Goal: Information Seeking & Learning: Learn about a topic

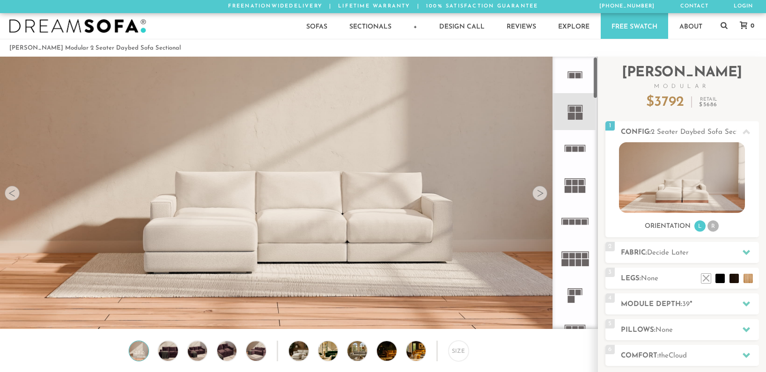
scroll to position [0, 0]
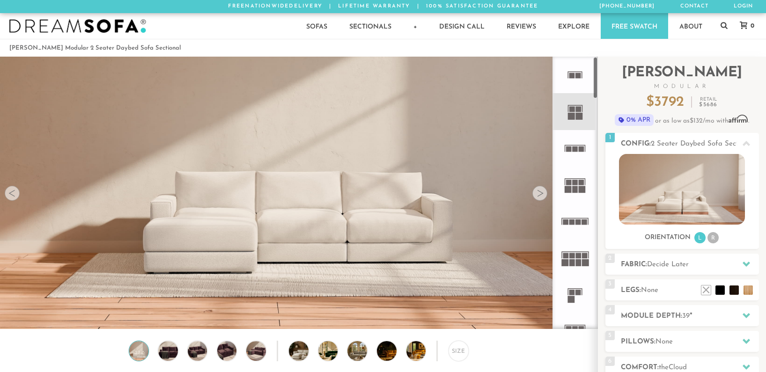
click at [574, 109] on rect at bounding box center [573, 109] width 6 height 6
click at [577, 114] on rect at bounding box center [579, 116] width 7 height 7
click at [575, 72] on rect at bounding box center [575, 72] width 15 height 1
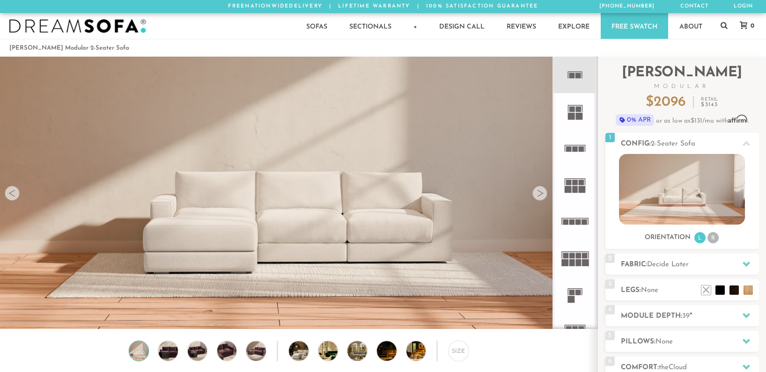
click at [572, 111] on rect at bounding box center [573, 109] width 6 height 6
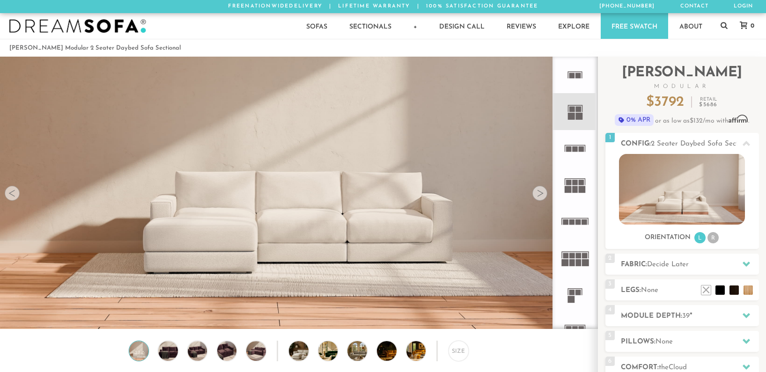
click at [411, 178] on img at bounding box center [299, 108] width 598 height 199
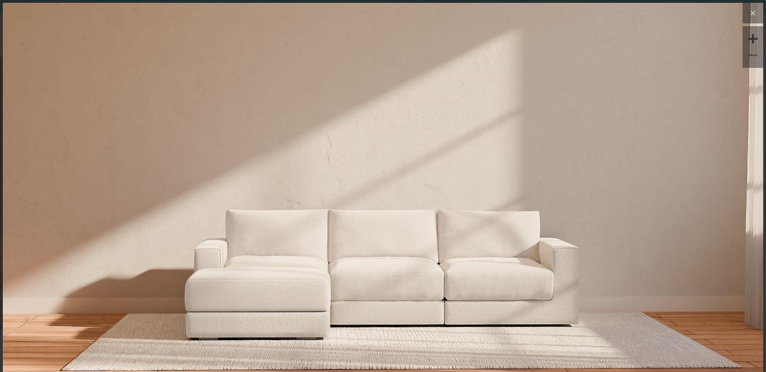
click at [751, 16] on icon at bounding box center [752, 12] width 11 height 11
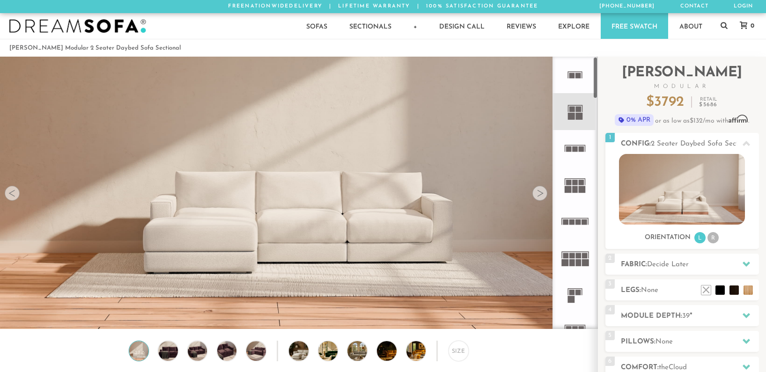
click at [571, 110] on rect at bounding box center [573, 109] width 6 height 6
click at [574, 83] on icon at bounding box center [575, 75] width 37 height 37
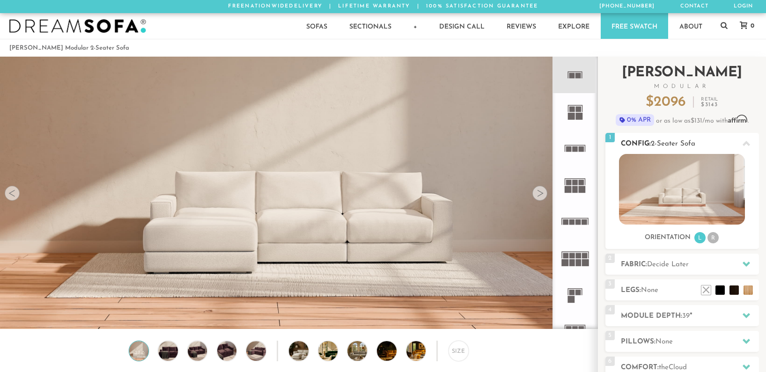
click at [666, 193] on img at bounding box center [682, 189] width 126 height 71
click at [713, 238] on li "R" at bounding box center [713, 237] width 11 height 11
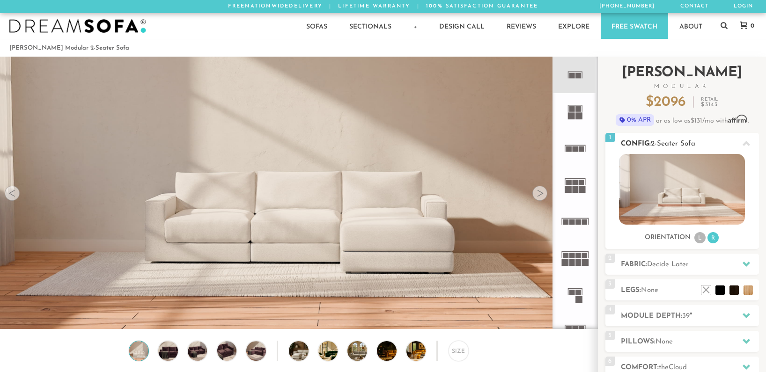
click at [699, 237] on li "L" at bounding box center [700, 237] width 11 height 11
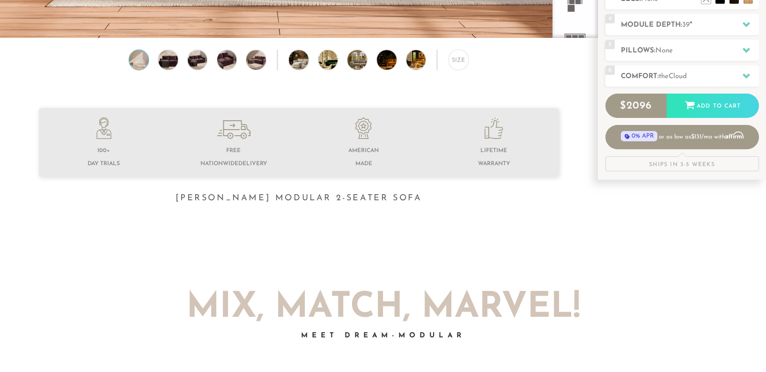
scroll to position [283, 0]
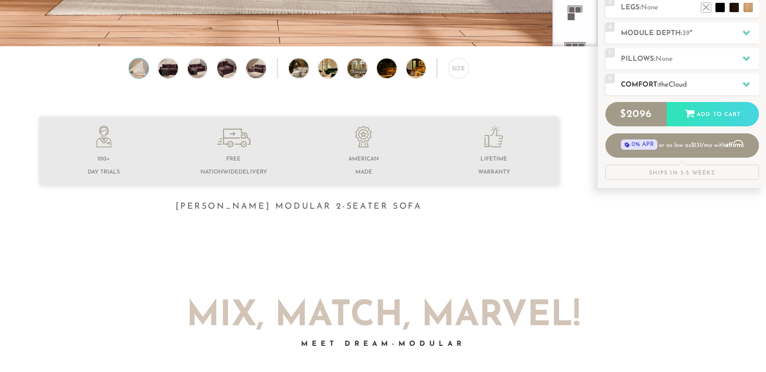
click at [745, 83] on icon at bounding box center [746, 84] width 7 height 7
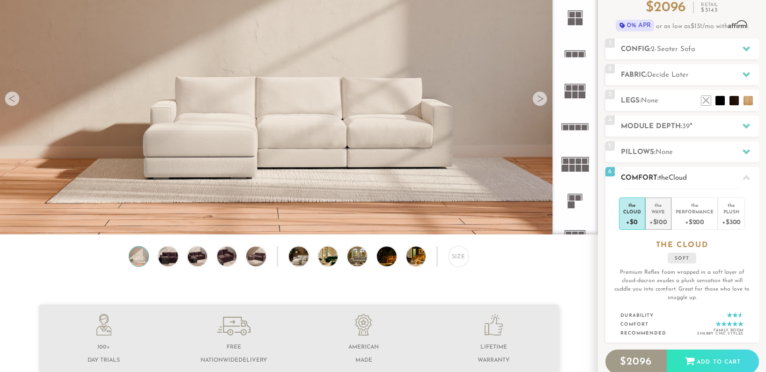
scroll to position [81, 0]
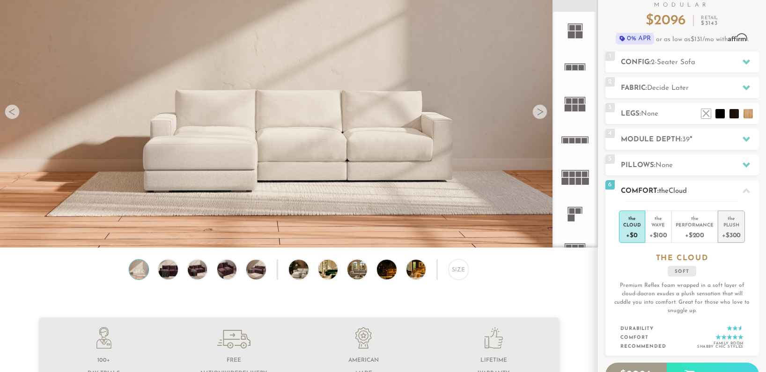
click at [726, 229] on div "+$300" at bounding box center [731, 235] width 19 height 14
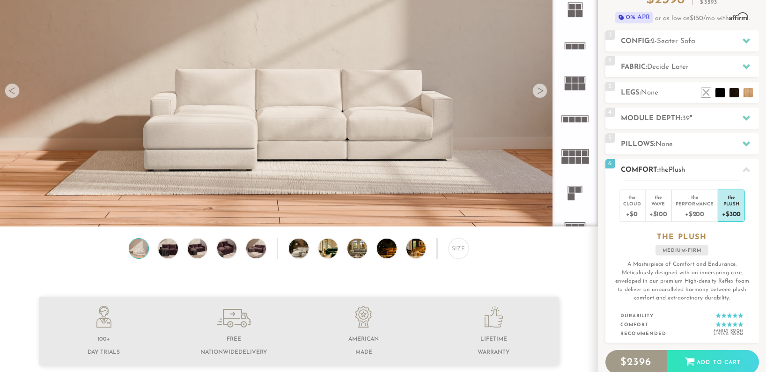
scroll to position [107, 0]
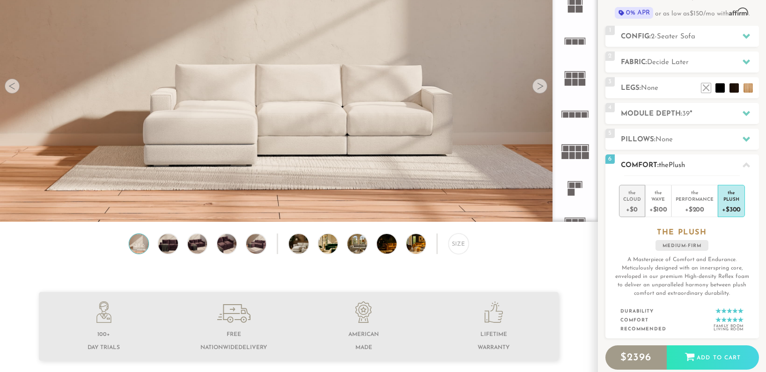
click at [634, 205] on div "+$0" at bounding box center [632, 209] width 18 height 14
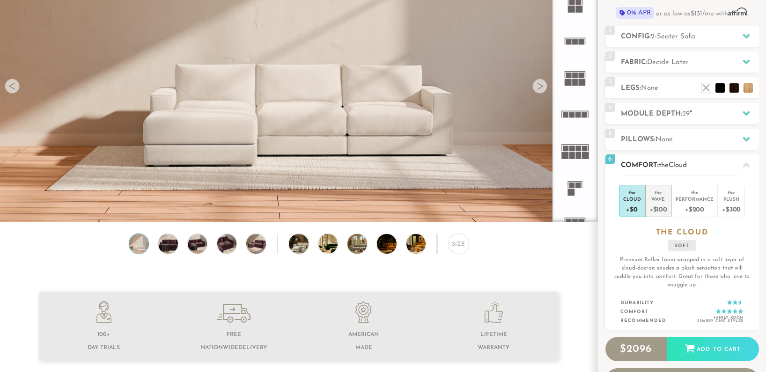
click at [658, 207] on div "+$100" at bounding box center [659, 209] width 18 height 14
click at [629, 202] on div "Cloud" at bounding box center [632, 199] width 18 height 7
click at [654, 198] on div "Wave" at bounding box center [659, 199] width 18 height 7
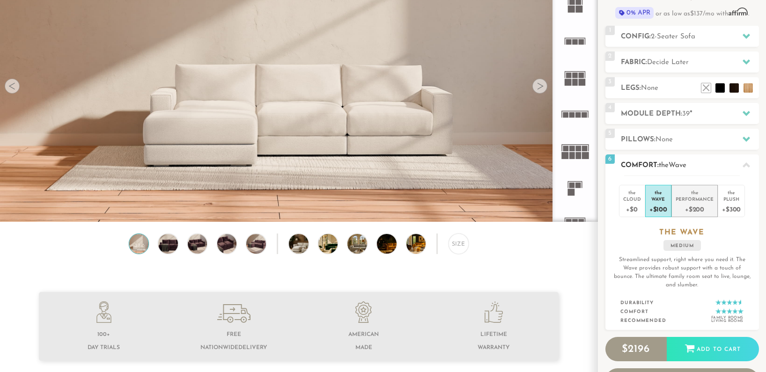
click at [695, 199] on div "Performance" at bounding box center [695, 199] width 38 height 7
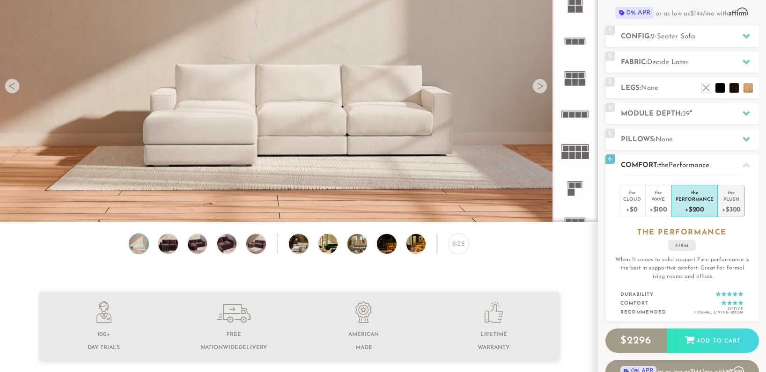
click at [731, 198] on div "Plush" at bounding box center [731, 199] width 19 height 7
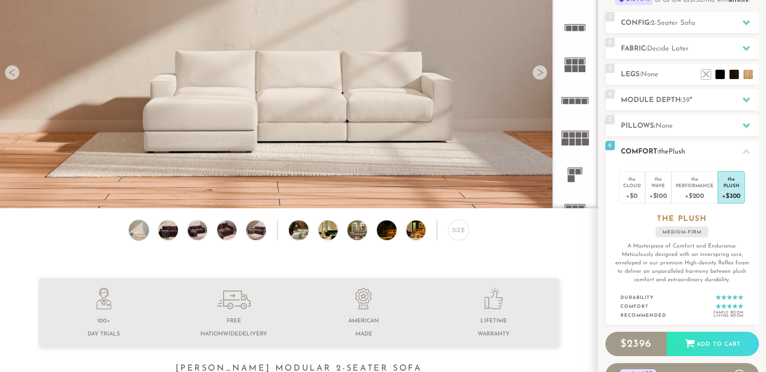
scroll to position [123, 0]
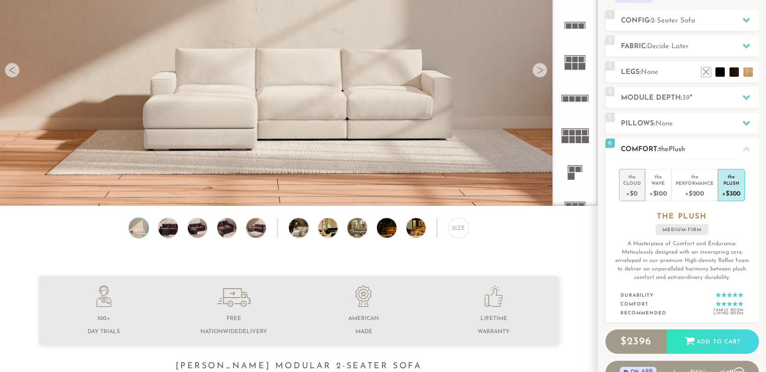
click at [628, 186] on div "Cloud" at bounding box center [632, 183] width 18 height 7
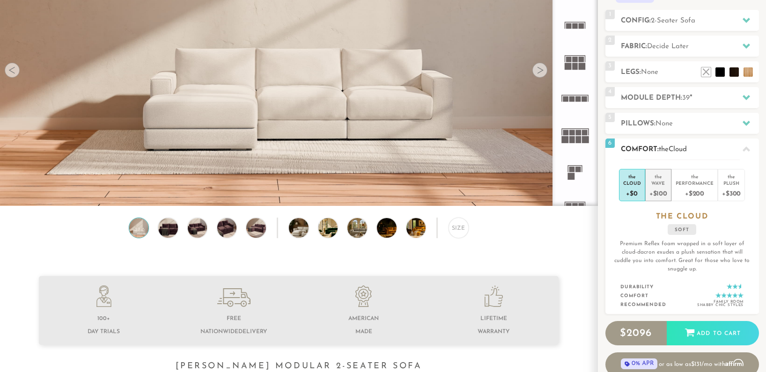
click at [662, 181] on div "Wave" at bounding box center [659, 183] width 18 height 7
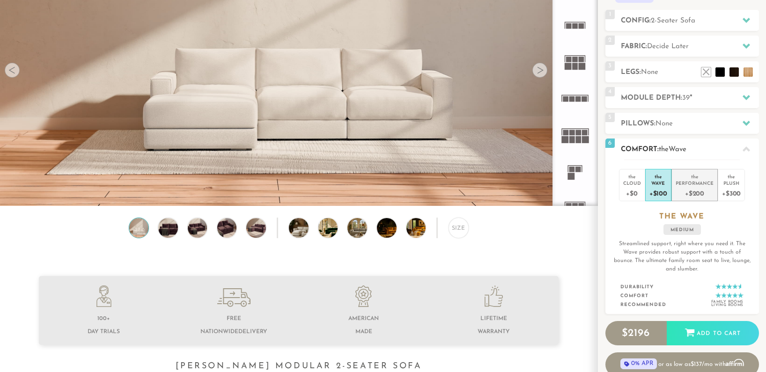
click at [692, 187] on div "+$200" at bounding box center [695, 193] width 38 height 14
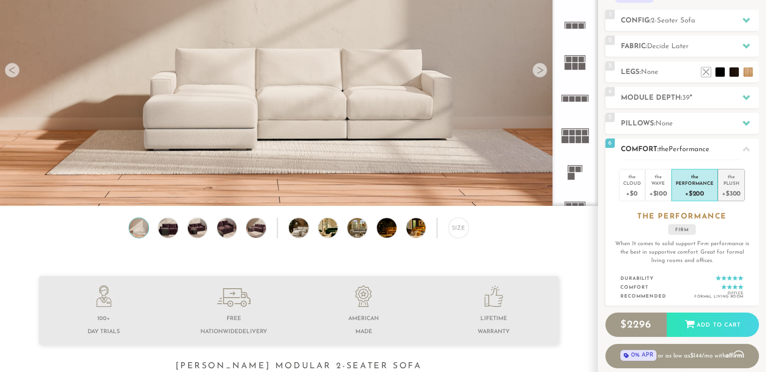
click at [732, 184] on div "Plush" at bounding box center [731, 183] width 19 height 7
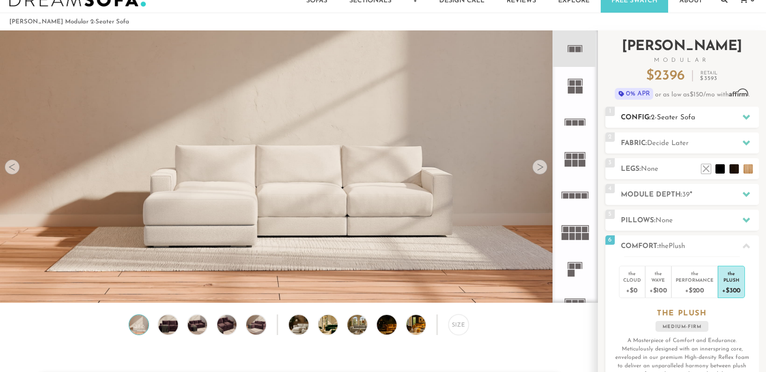
scroll to position [27, 0]
click at [750, 119] on div at bounding box center [747, 116] width 20 height 19
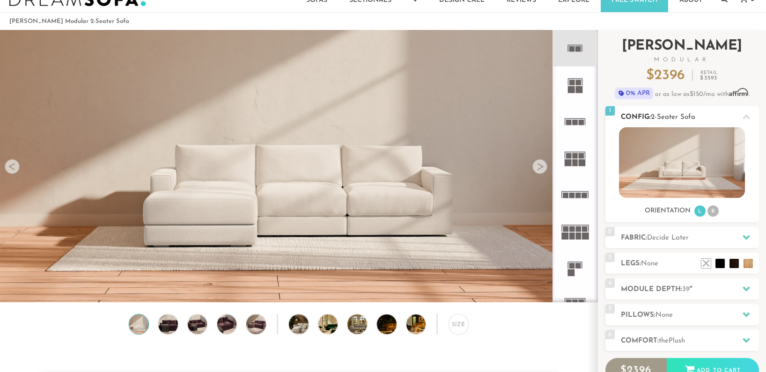
click at [715, 209] on li "R" at bounding box center [713, 211] width 11 height 11
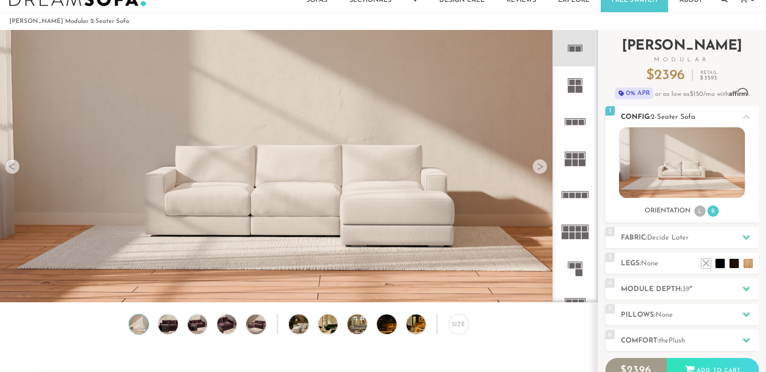
click at [695, 210] on li "L" at bounding box center [700, 211] width 11 height 11
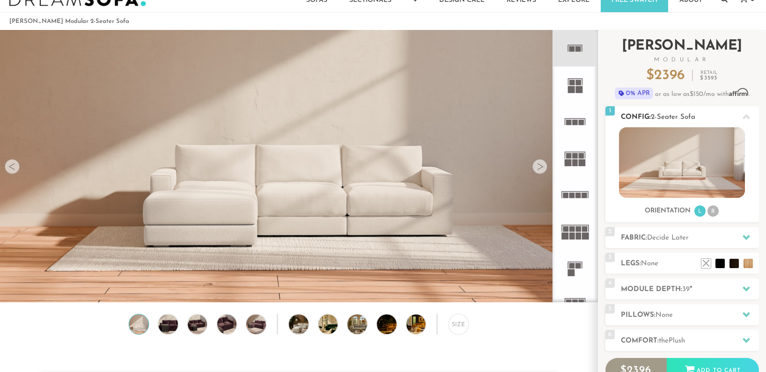
click at [708, 210] on li "R" at bounding box center [713, 211] width 11 height 11
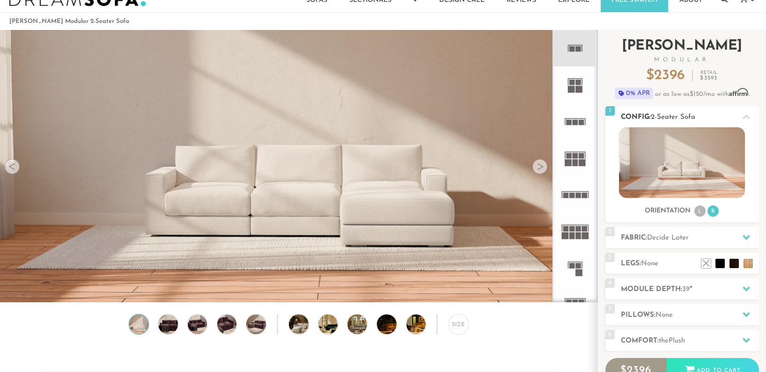
click at [690, 213] on h3 "Orientation" at bounding box center [668, 211] width 46 height 8
click at [699, 211] on li "L" at bounding box center [700, 211] width 11 height 11
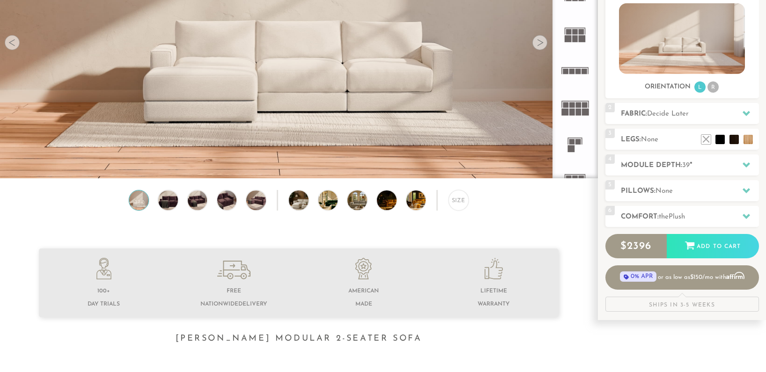
scroll to position [159, 0]
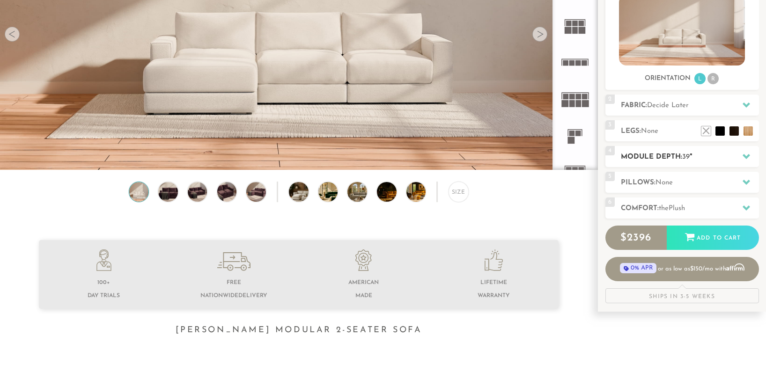
click at [744, 155] on icon at bounding box center [746, 156] width 7 height 5
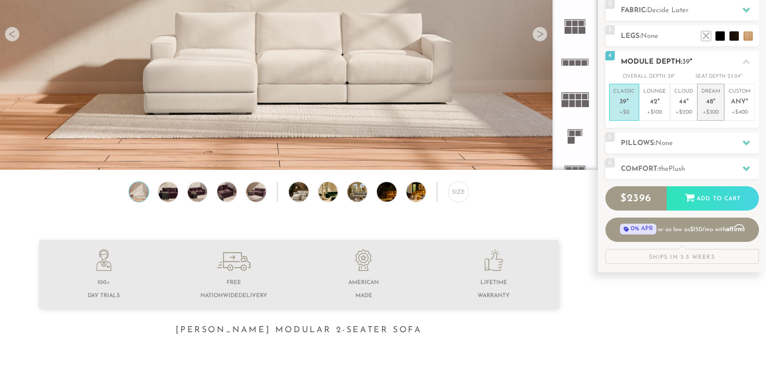
click at [712, 101] on span "48" at bounding box center [709, 102] width 7 height 8
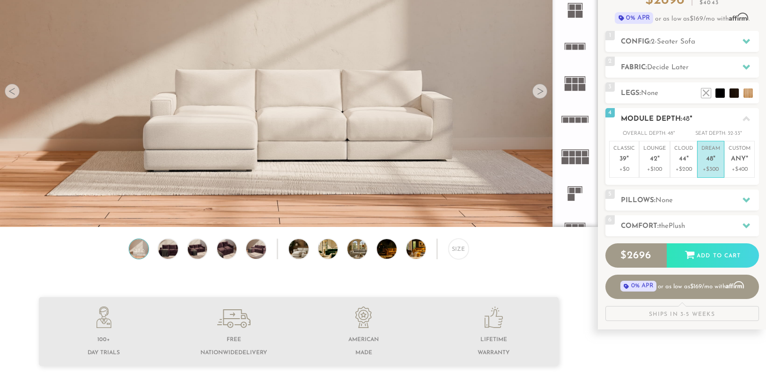
scroll to position [87, 0]
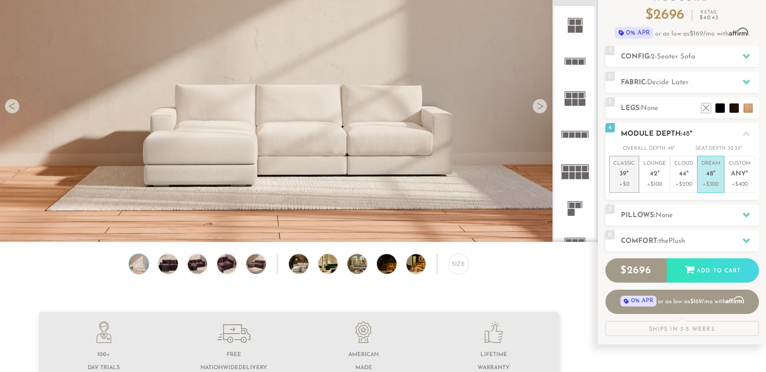
click at [624, 177] on span "39" at bounding box center [623, 174] width 7 height 8
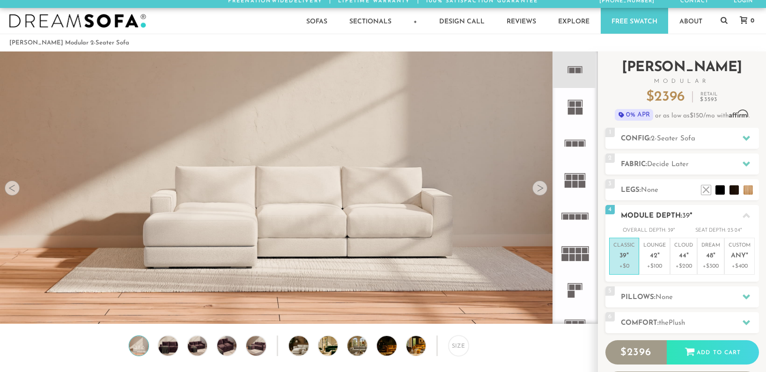
scroll to position [7, 0]
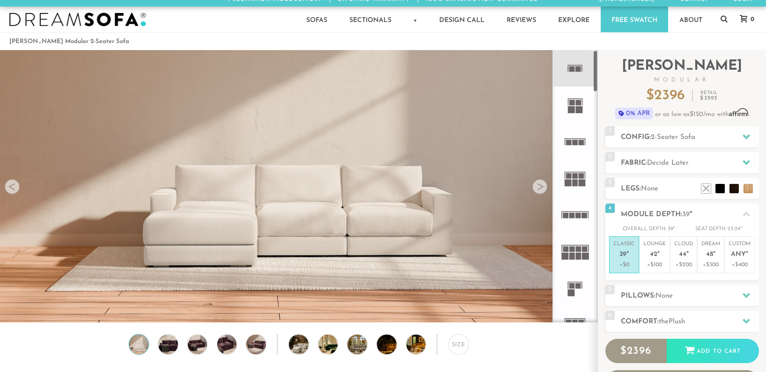
click at [576, 108] on icon at bounding box center [575, 105] width 37 height 37
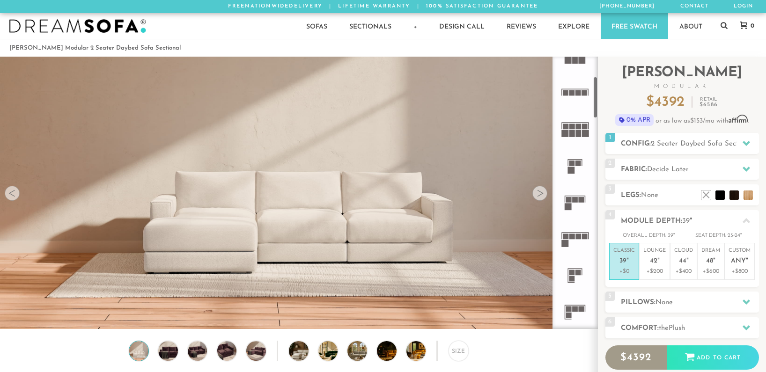
scroll to position [130, 0]
click at [577, 200] on rect at bounding box center [576, 200] width 6 height 6
click at [517, 240] on img at bounding box center [299, 308] width 598 height 598
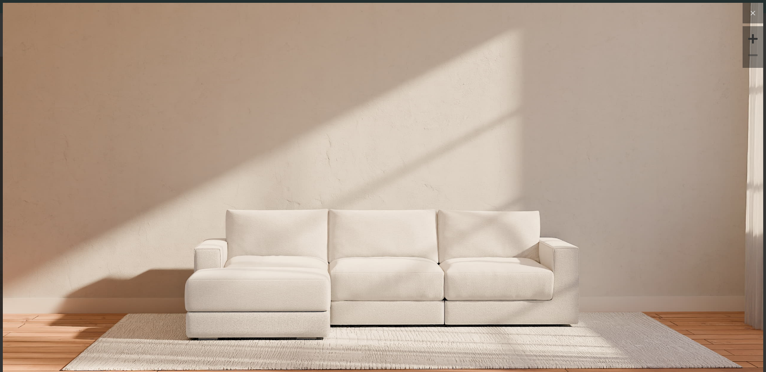
click at [755, 10] on icon at bounding box center [752, 12] width 11 height 11
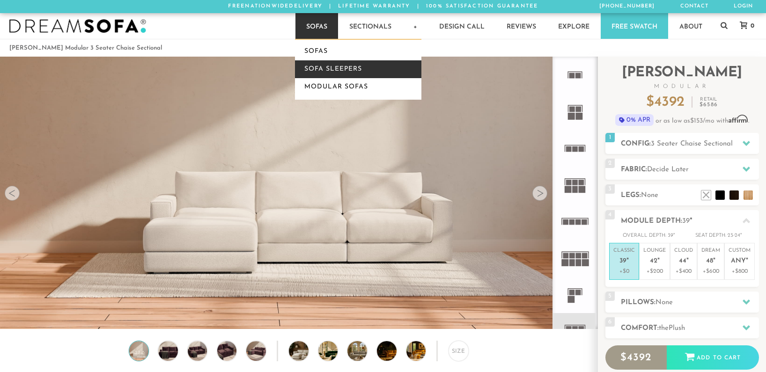
click at [311, 71] on link "Sofa Sleepers" at bounding box center [358, 69] width 126 height 18
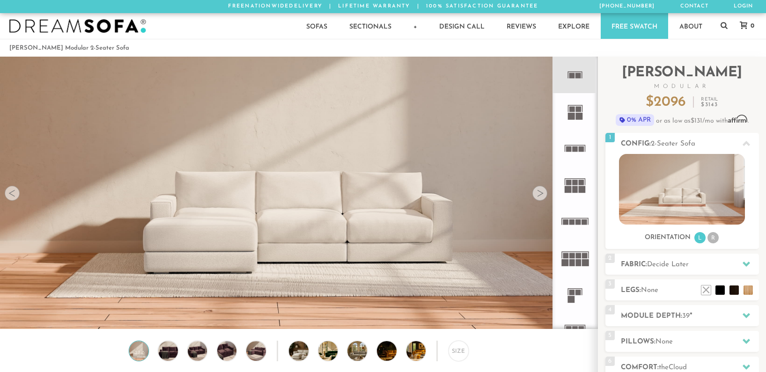
scroll to position [1, 0]
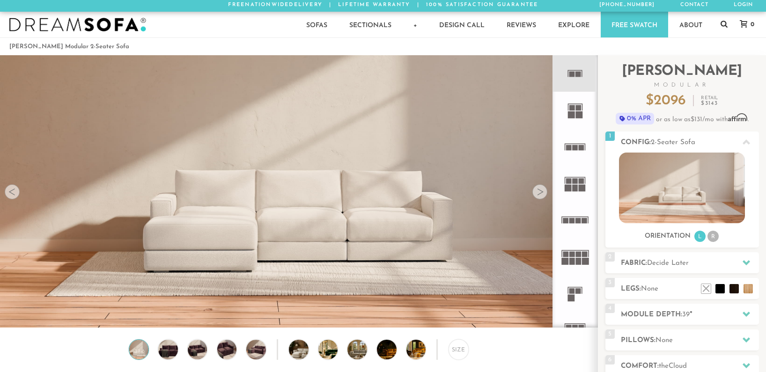
click at [725, 23] on icon at bounding box center [724, 23] width 7 height 7
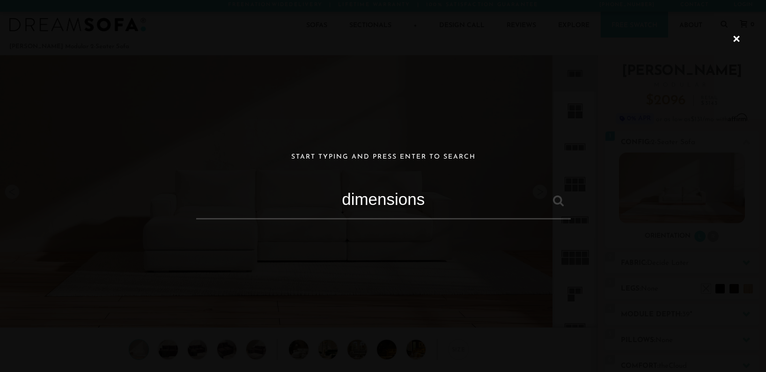
type input "dimensions"
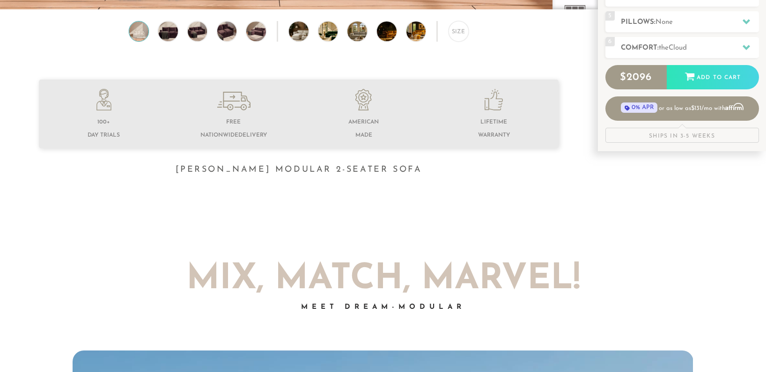
scroll to position [308, 0]
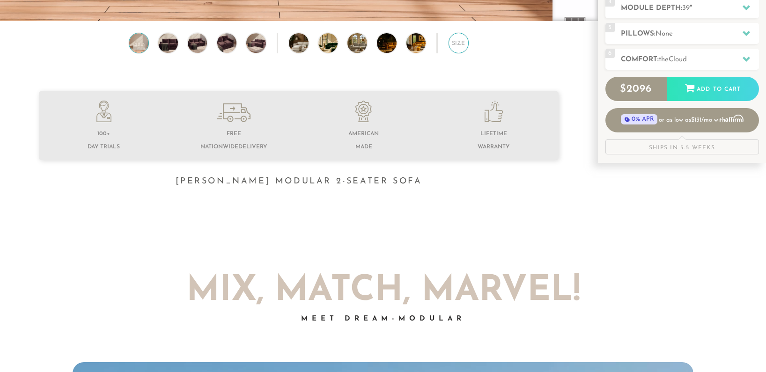
click at [458, 45] on div "Size" at bounding box center [459, 43] width 20 height 20
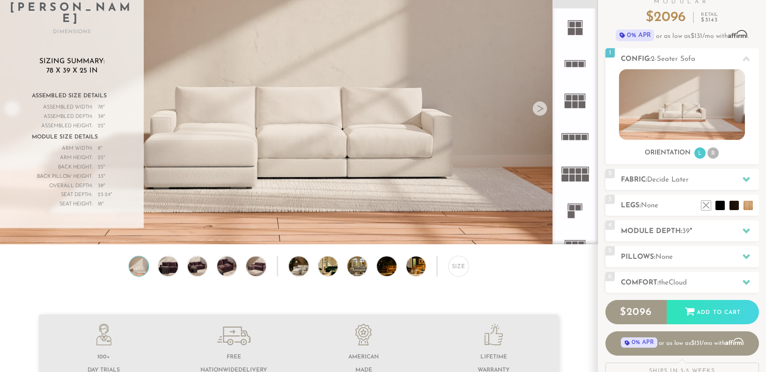
scroll to position [86, 0]
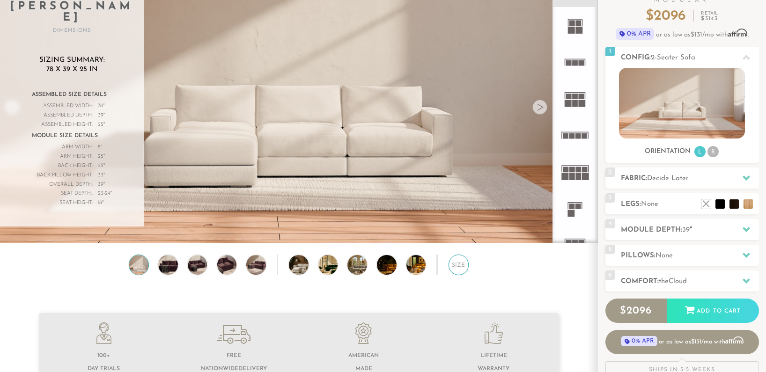
click at [459, 263] on div "Size" at bounding box center [459, 265] width 20 height 20
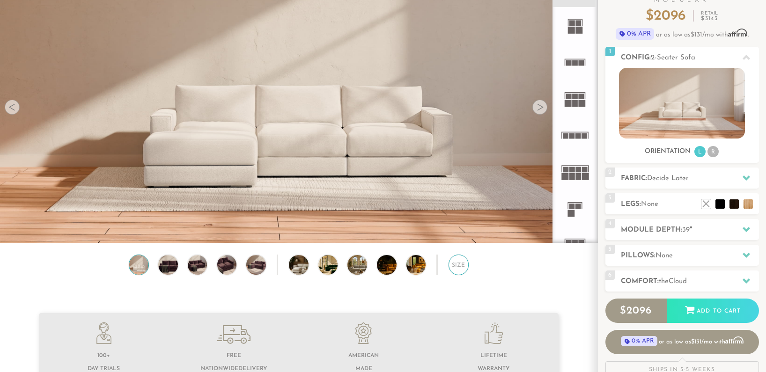
click at [459, 263] on div "Size" at bounding box center [459, 265] width 20 height 20
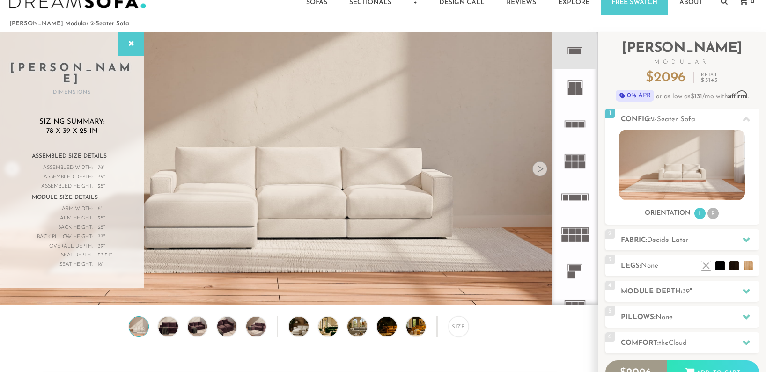
scroll to position [23, 0]
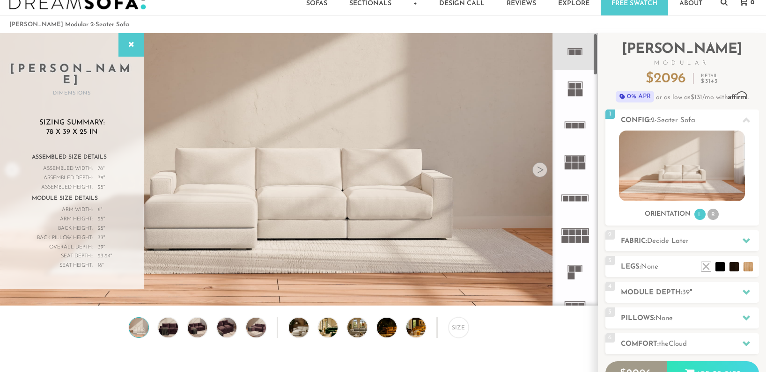
click at [581, 129] on icon at bounding box center [575, 125] width 37 height 37
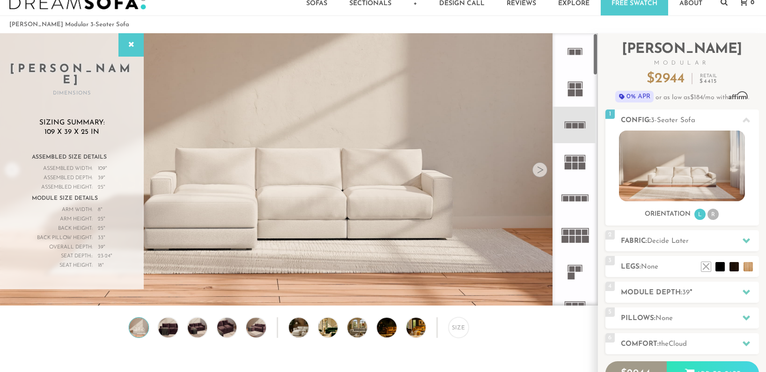
click at [575, 54] on icon at bounding box center [575, 51] width 37 height 37
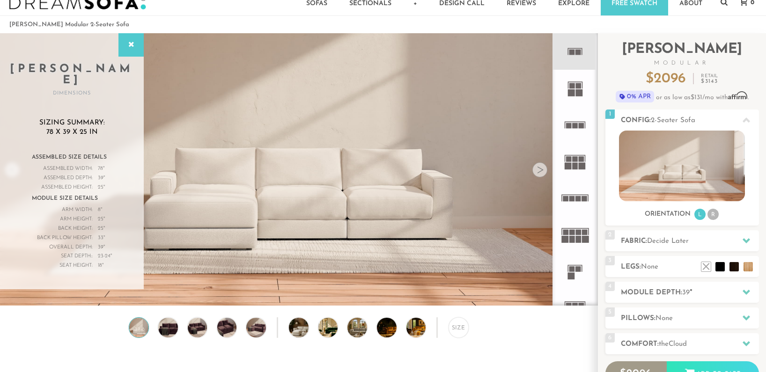
click at [526, 55] on img at bounding box center [299, 84] width 598 height 199
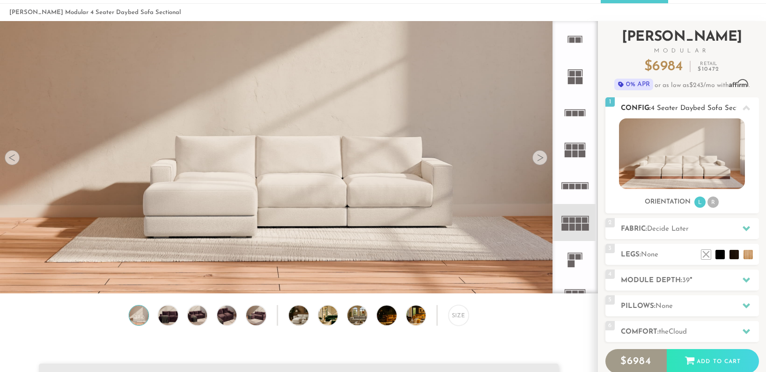
scroll to position [35, 0]
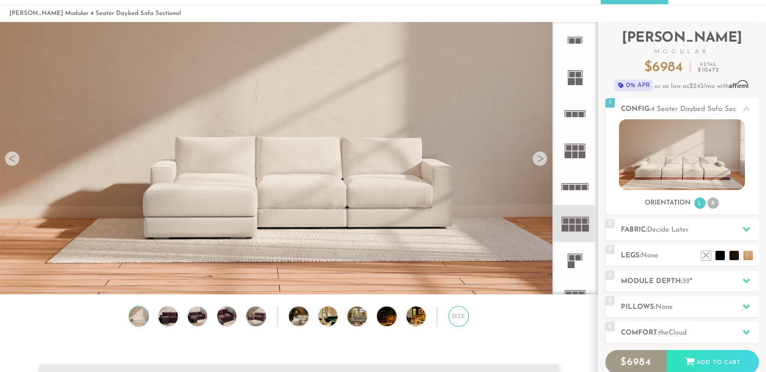
click at [457, 315] on div "Size" at bounding box center [459, 316] width 20 height 20
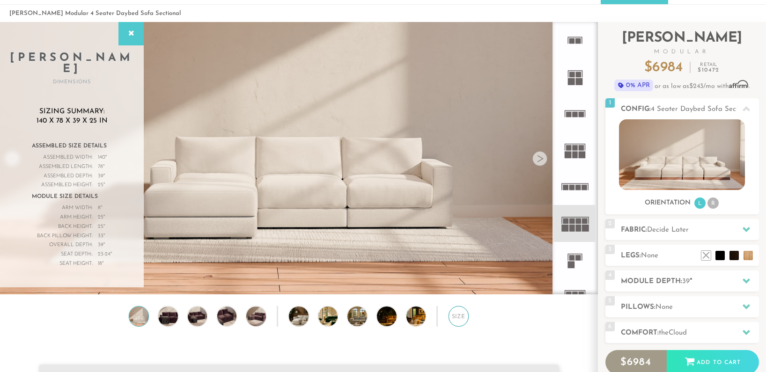
click at [457, 313] on div "Size" at bounding box center [459, 316] width 20 height 20
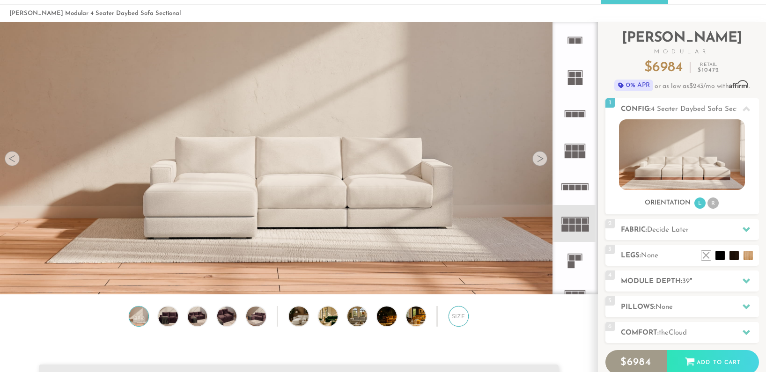
click at [457, 313] on div "Size" at bounding box center [459, 316] width 20 height 20
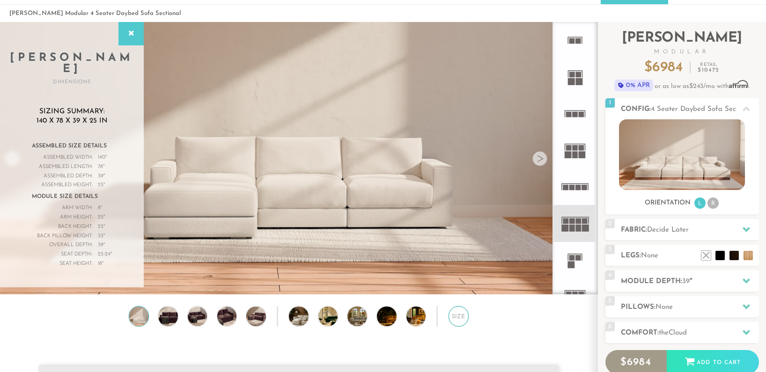
click at [457, 313] on div "Size" at bounding box center [459, 316] width 20 height 20
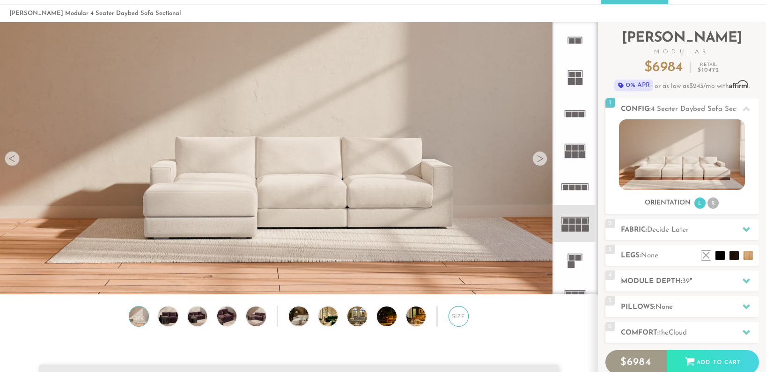
click at [457, 313] on div "Size" at bounding box center [459, 316] width 20 height 20
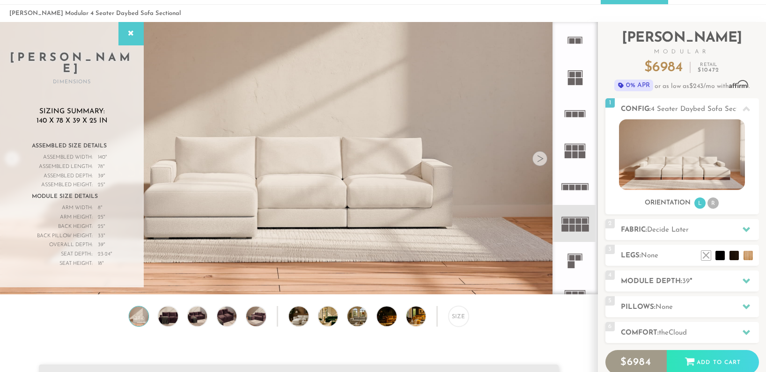
click at [332, 257] on img at bounding box center [299, 142] width 598 height 336
